Goal: Navigation & Orientation: Find specific page/section

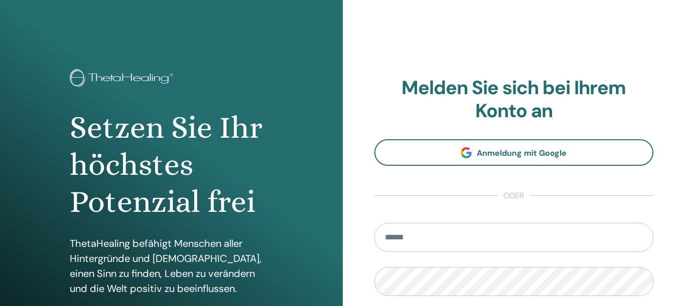
click at [408, 245] on input "email" at bounding box center [513, 237] width 279 height 29
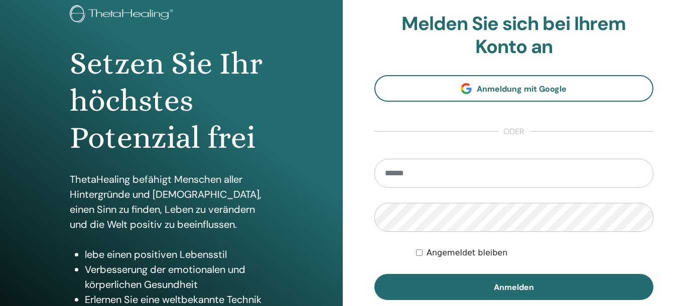
scroll to position [100, 0]
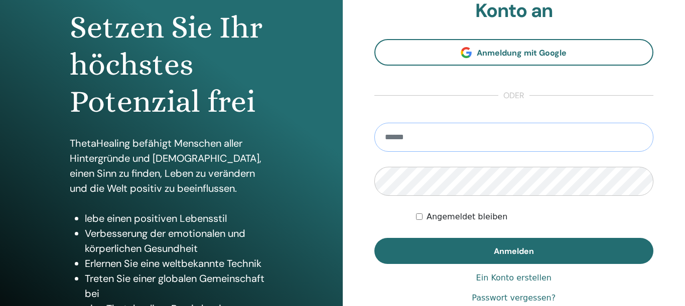
click at [469, 141] on input "email" at bounding box center [513, 137] width 279 height 29
type input "**********"
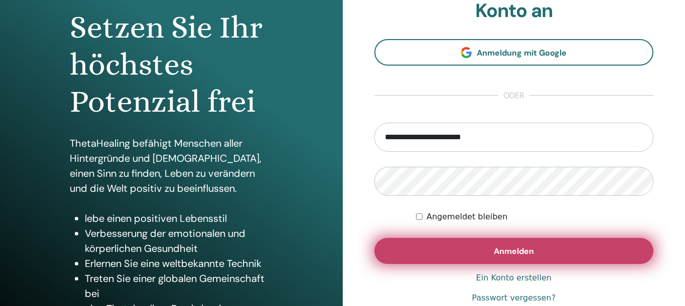
click at [500, 257] on button "Anmelden" at bounding box center [513, 251] width 279 height 26
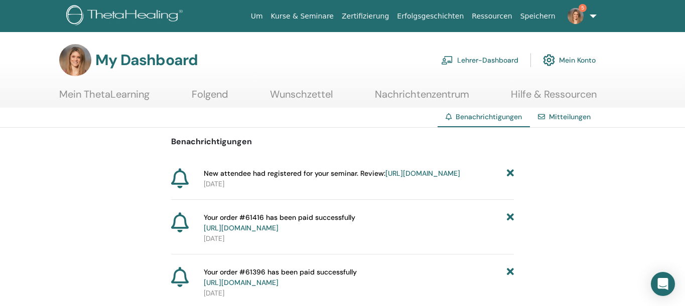
click at [470, 63] on link "Lehrer-Dashboard" at bounding box center [479, 60] width 77 height 22
